Goal: Communication & Community: Answer question/provide support

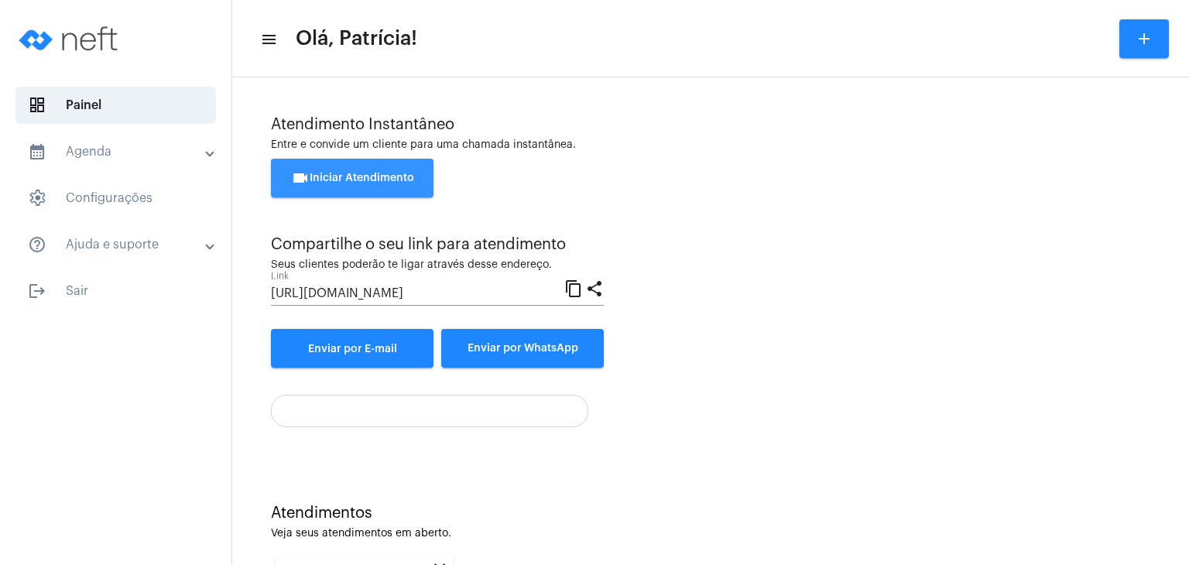
click at [376, 181] on span "videocam Iniciar Atendimento" at bounding box center [352, 178] width 123 height 11
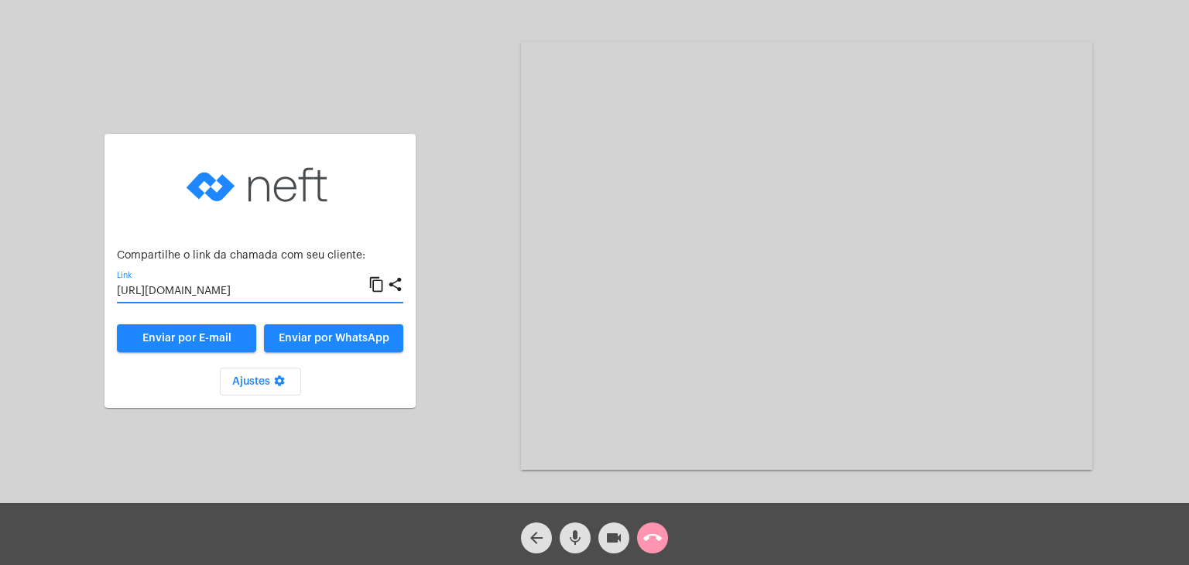
click at [213, 292] on input "[URL][DOMAIN_NAME]" at bounding box center [243, 292] width 252 height 12
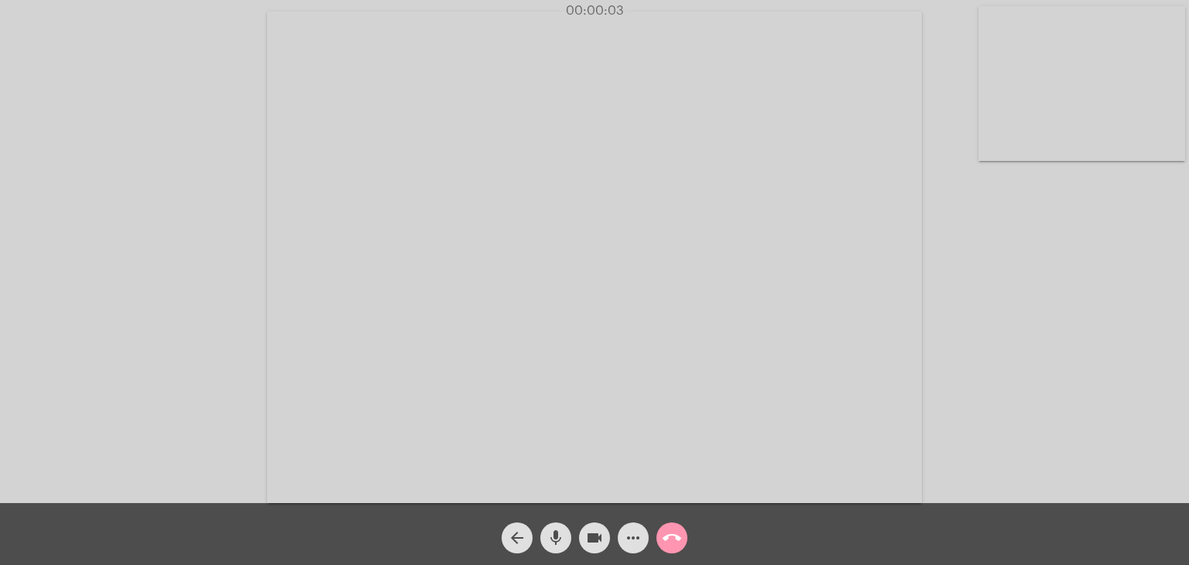
click at [1037, 83] on video at bounding box center [1081, 83] width 207 height 155
click at [738, 200] on video at bounding box center [752, 256] width 655 height 492
click at [861, 16] on div "00:00:48" at bounding box center [594, 11] width 1189 height 14
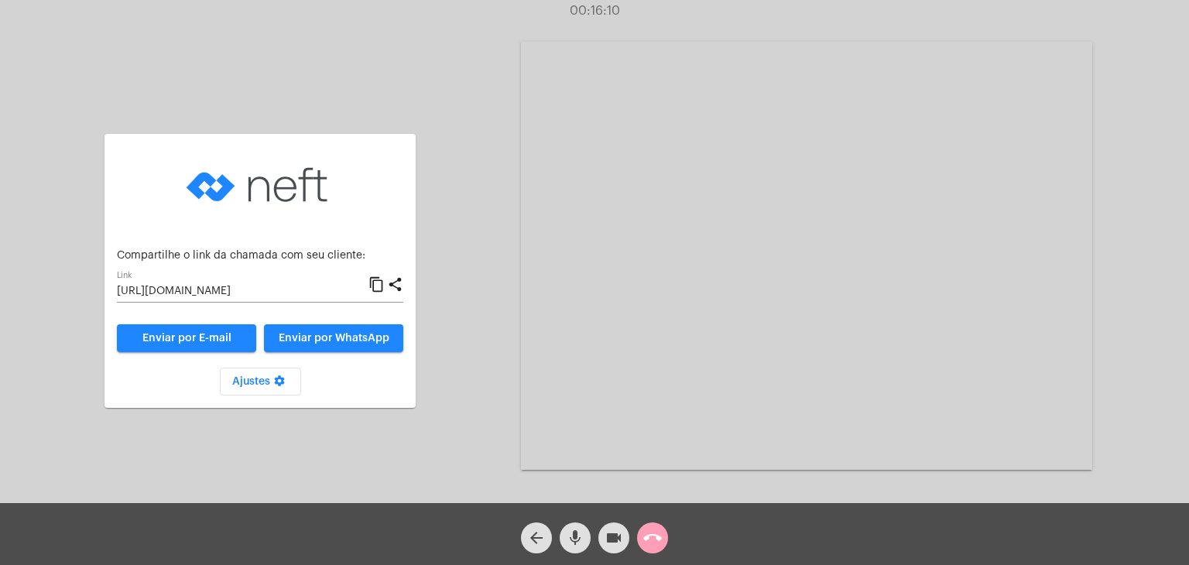
click at [640, 540] on button "call_end" at bounding box center [652, 538] width 31 height 31
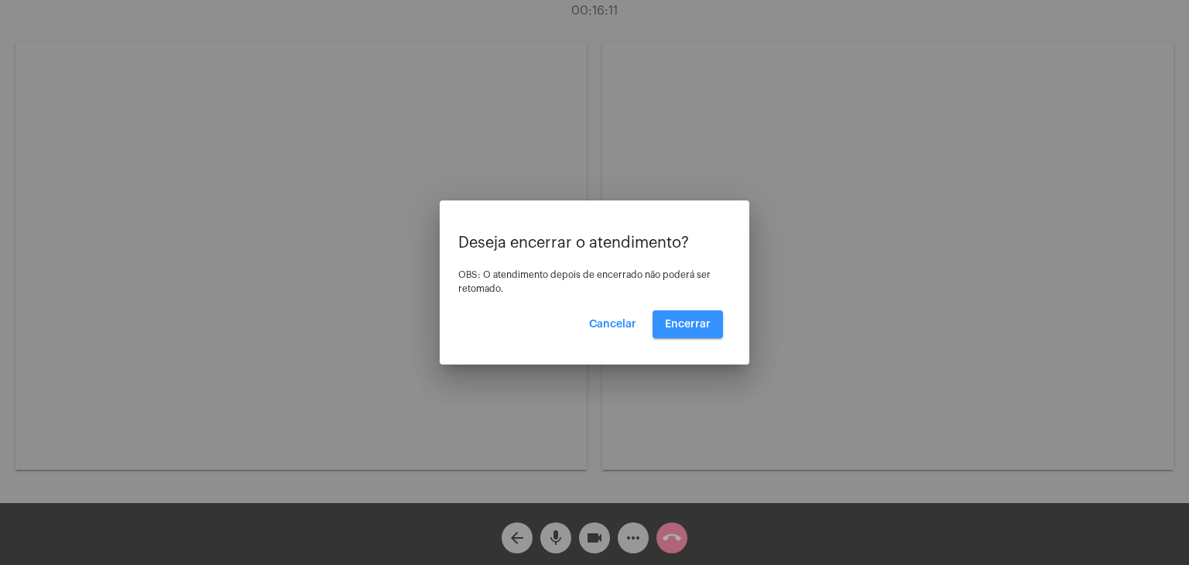
click at [689, 324] on span "Encerrar" at bounding box center [688, 324] width 46 height 11
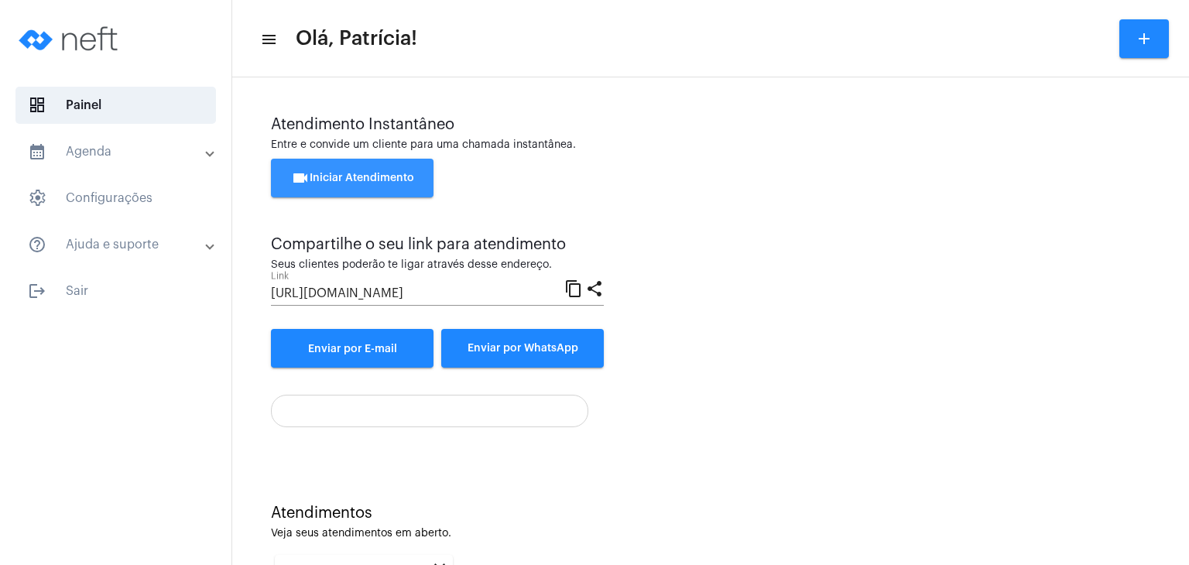
click at [412, 171] on button "videocam Iniciar Atendimento" at bounding box center [352, 178] width 163 height 39
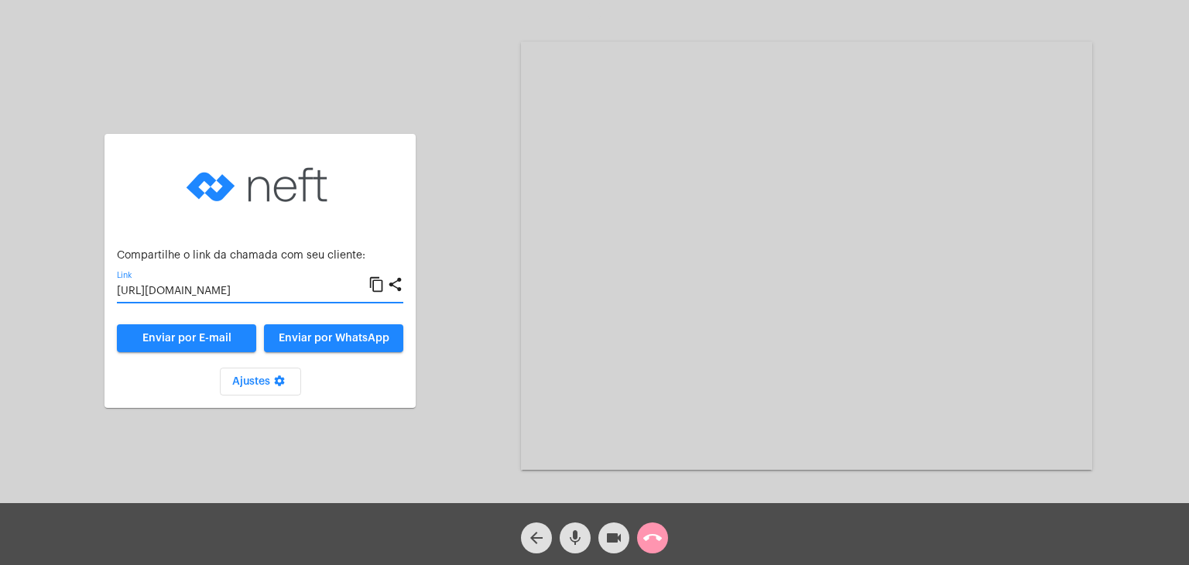
click at [247, 292] on input "[URL][DOMAIN_NAME]" at bounding box center [243, 292] width 252 height 12
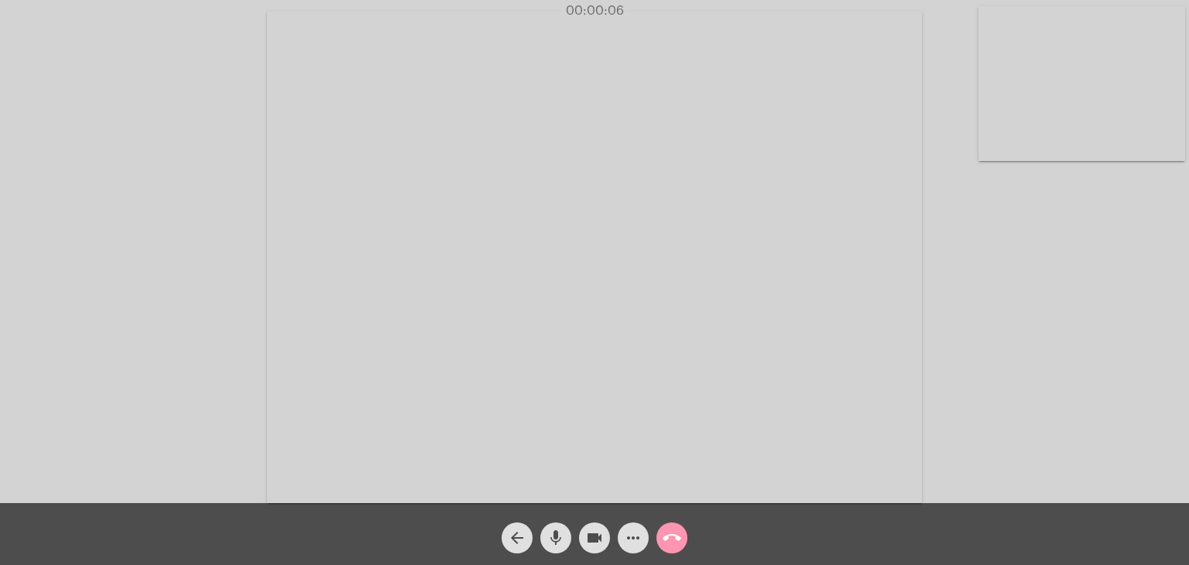
click at [1078, 125] on video at bounding box center [1081, 83] width 207 height 155
click at [946, 160] on video at bounding box center [752, 256] width 655 height 492
click at [625, 543] on mat-icon "more_horiz" at bounding box center [633, 538] width 19 height 19
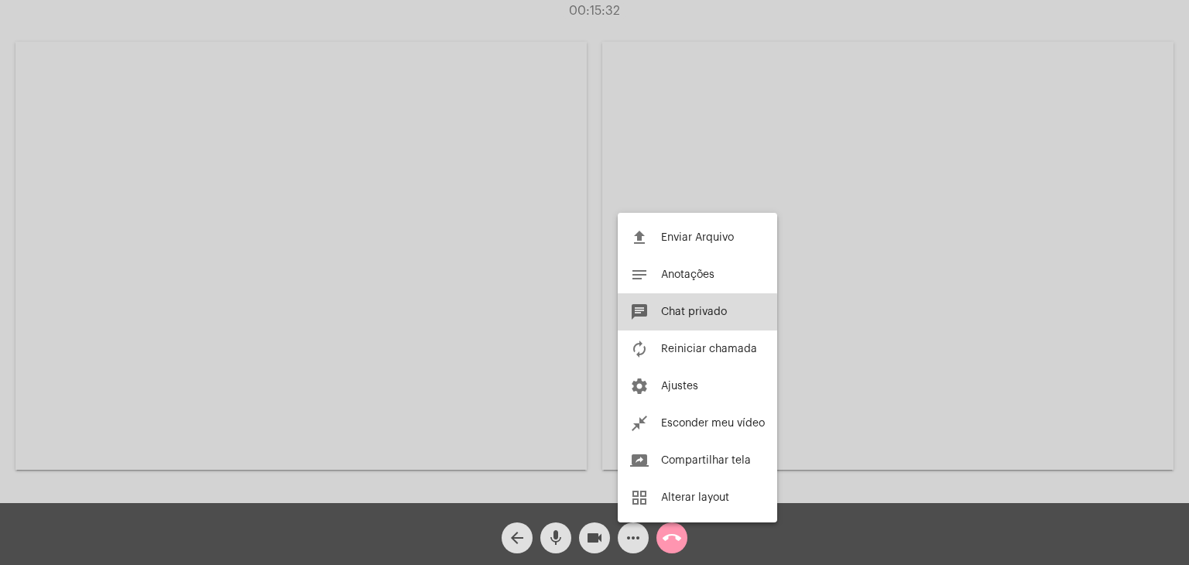
click at [654, 314] on button "chat Chat privado" at bounding box center [697, 311] width 159 height 37
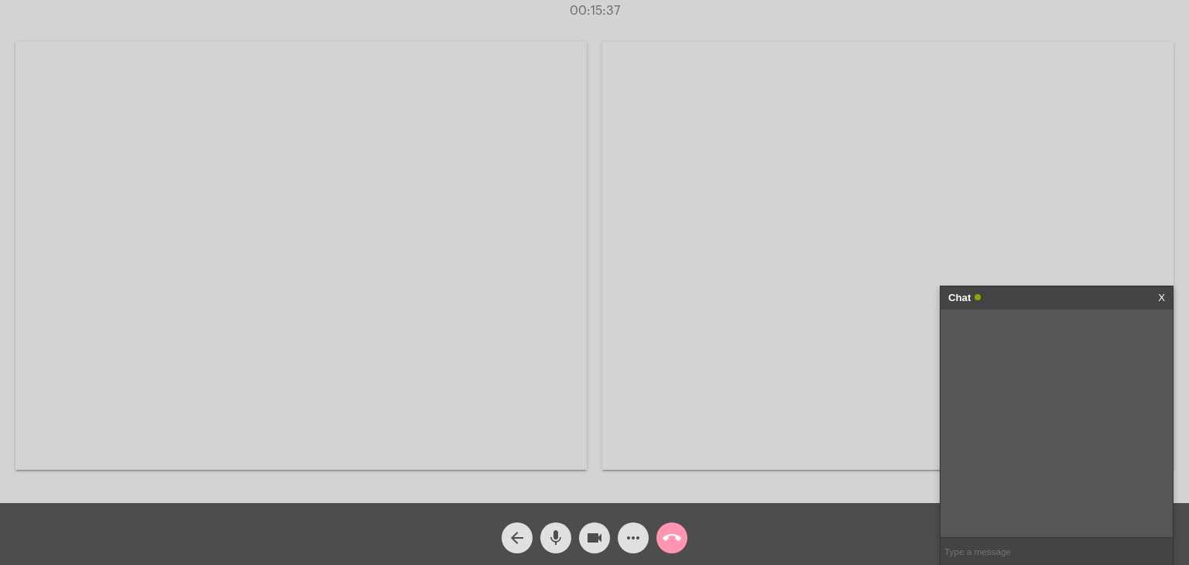
click at [1023, 390] on div at bounding box center [1057, 424] width 232 height 228
click at [1006, 456] on div at bounding box center [1057, 424] width 232 height 228
click at [1094, 386] on div at bounding box center [1057, 424] width 232 height 228
click at [1014, 551] on input "text" at bounding box center [1057, 551] width 232 height 27
type input "Clicando no botão"
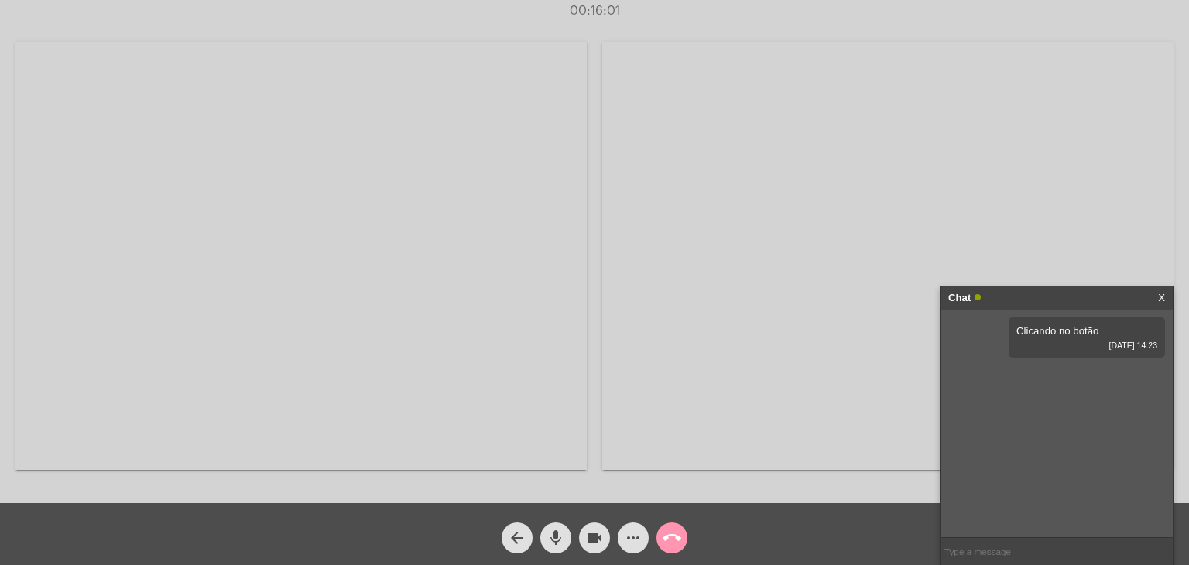
click at [1156, 296] on div "Chat X" at bounding box center [1057, 297] width 232 height 23
click at [1166, 300] on div "Chat X" at bounding box center [1057, 297] width 232 height 23
click at [1161, 300] on link "X" at bounding box center [1161, 297] width 7 height 23
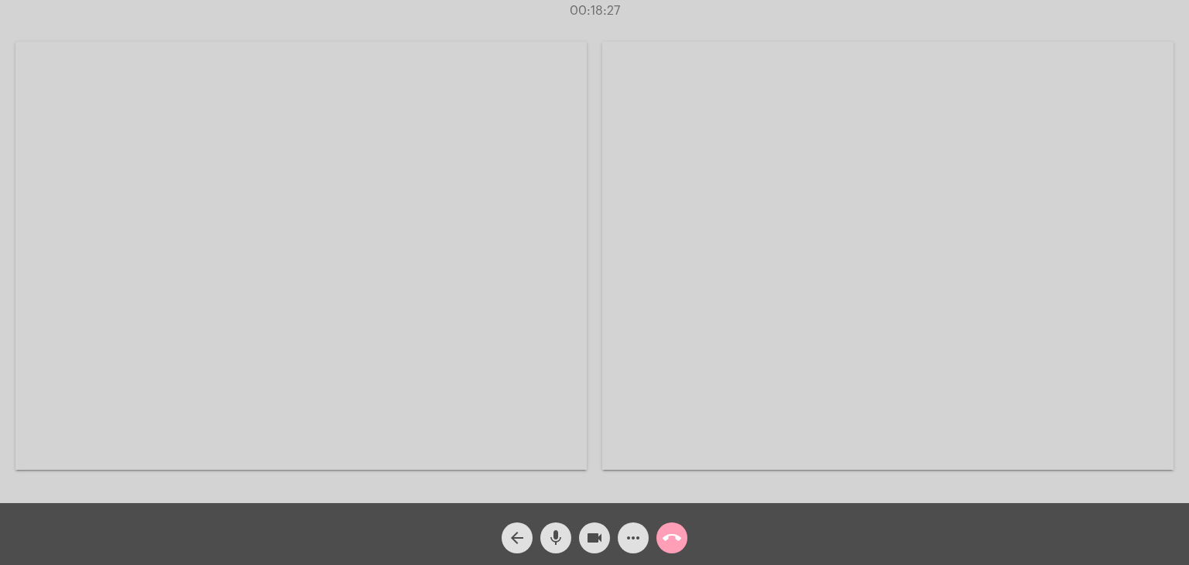
click at [663, 543] on mat-icon "call_end" at bounding box center [672, 538] width 19 height 19
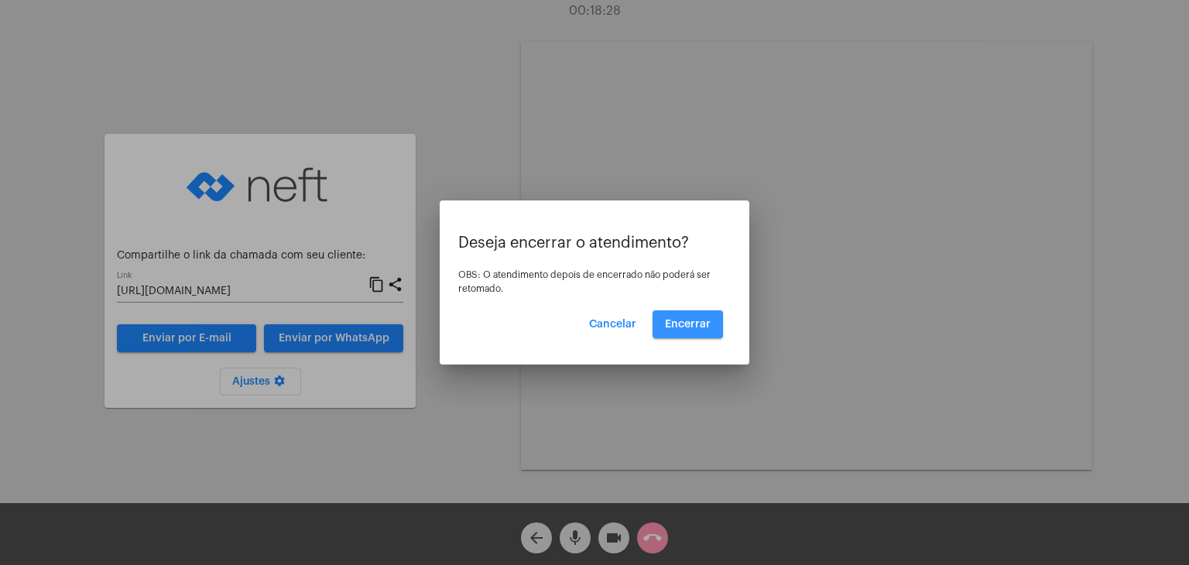
click at [675, 332] on button "Encerrar" at bounding box center [688, 324] width 70 height 28
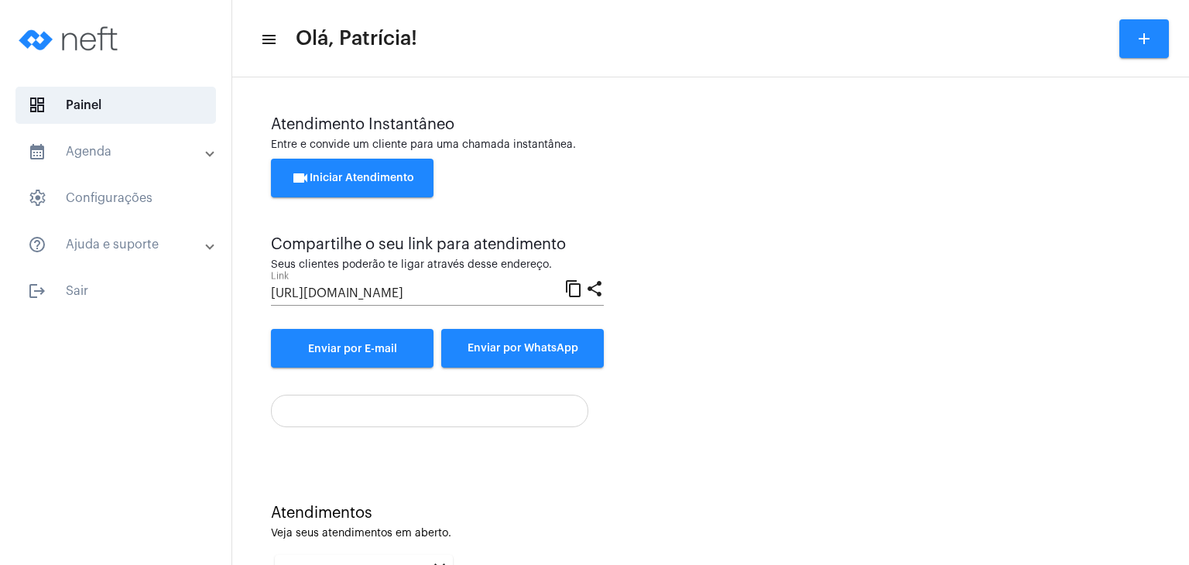
click at [920, 26] on mat-toolbar-row "menu Olá, Patrícia! add" at bounding box center [710, 39] width 957 height 50
click at [679, 180] on div "videocam Iniciar Atendimento" at bounding box center [710, 186] width 879 height 54
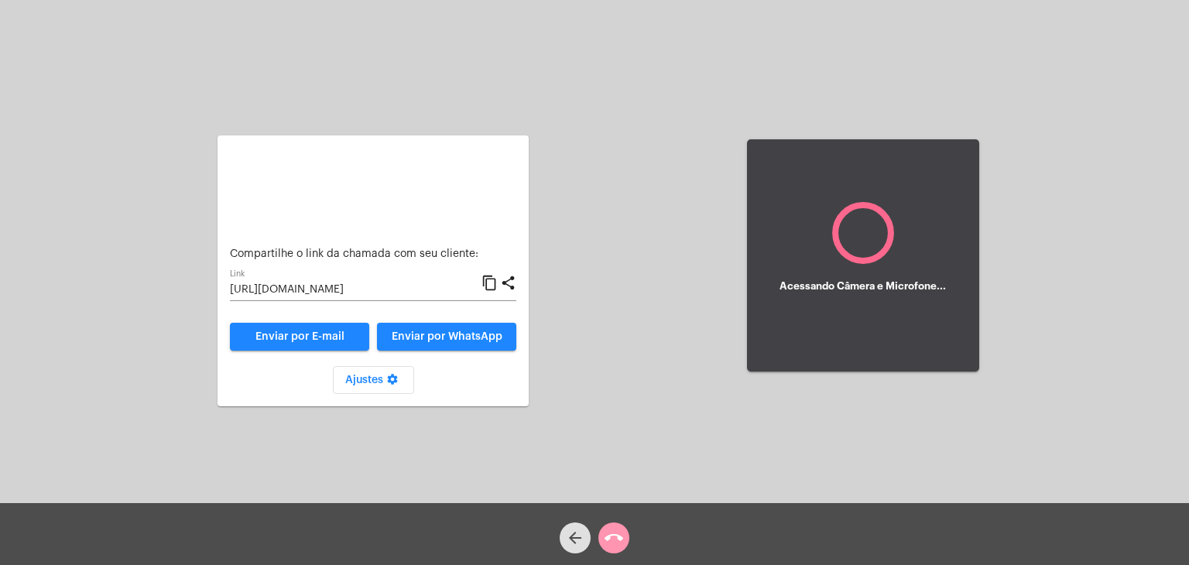
click at [679, 180] on div "Compartilhe o link da chamada com seu cliente: [URL][DOMAIN_NAME] Link content_…" at bounding box center [595, 253] width 1186 height 503
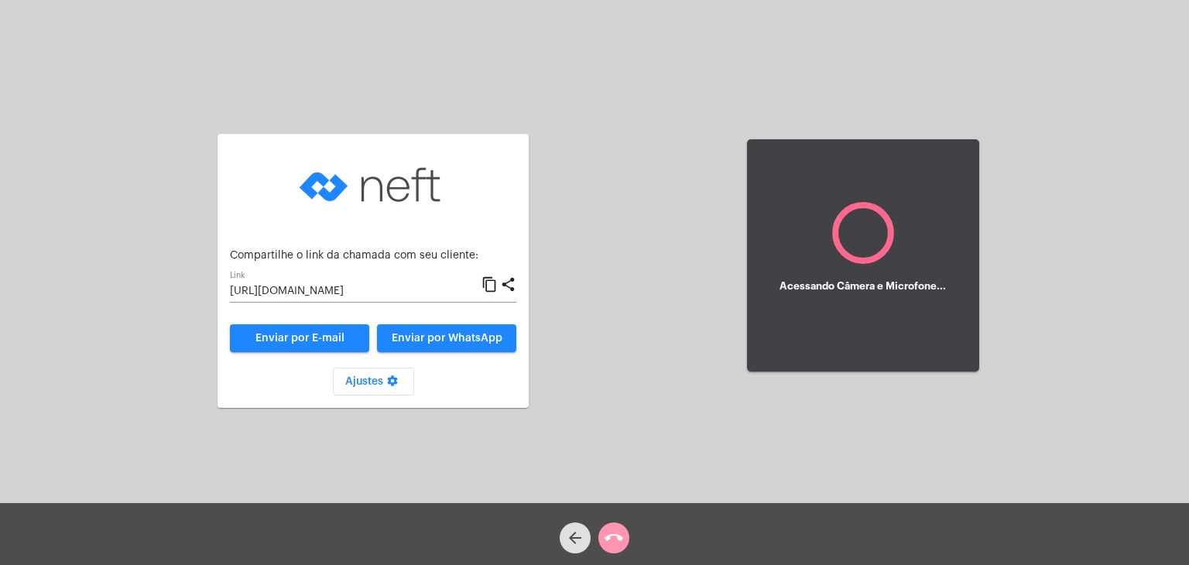
click at [679, 180] on div "Aguardando cliente acessar a chamada Ajustes settings Compartilhe o link da cha…" at bounding box center [595, 253] width 1186 height 503
